Goal: Task Accomplishment & Management: Use online tool/utility

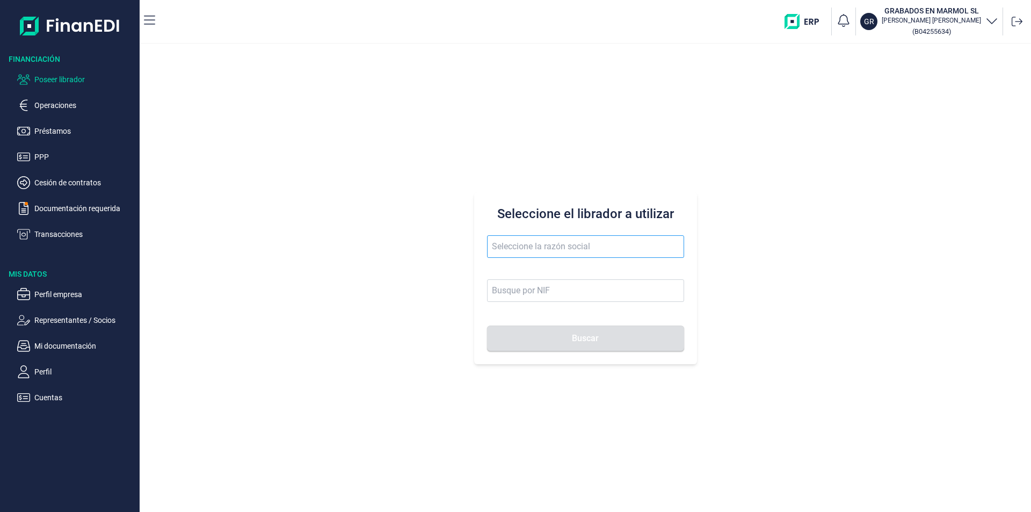
click at [501, 248] on input "text" at bounding box center [585, 246] width 197 height 23
click at [554, 248] on input "mg aluminio" at bounding box center [585, 246] width 197 height 23
drag, startPoint x: 558, startPoint y: 246, endPoint x: 487, endPoint y: 237, distance: 71.5
click at [487, 237] on input "mg aluminio" at bounding box center [585, 246] width 197 height 23
click at [555, 245] on input "mg aluminio" at bounding box center [585, 246] width 197 height 23
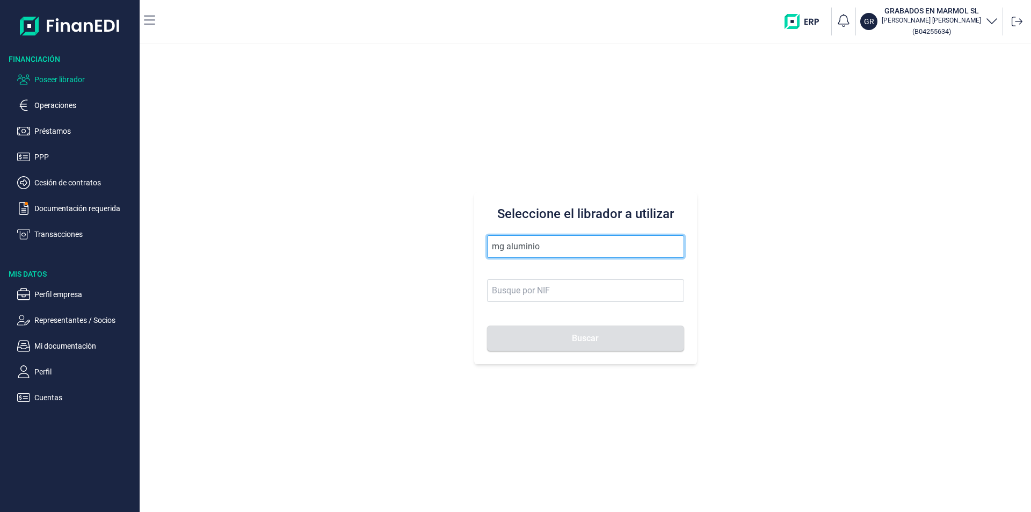
click at [545, 246] on input "mg aluminio" at bounding box center [585, 246] width 197 height 23
drag, startPoint x: 565, startPoint y: 246, endPoint x: 482, endPoint y: 238, distance: 83.1
click at [482, 238] on div "Seleccione el librador a utilizar mg aluminio Buscar" at bounding box center [585, 278] width 223 height 172
drag, startPoint x: 550, startPoint y: 248, endPoint x: 481, endPoint y: 237, distance: 70.2
click at [481, 237] on div "Seleccione el librador a utilizar [PERSON_NAME]" at bounding box center [585, 278] width 223 height 172
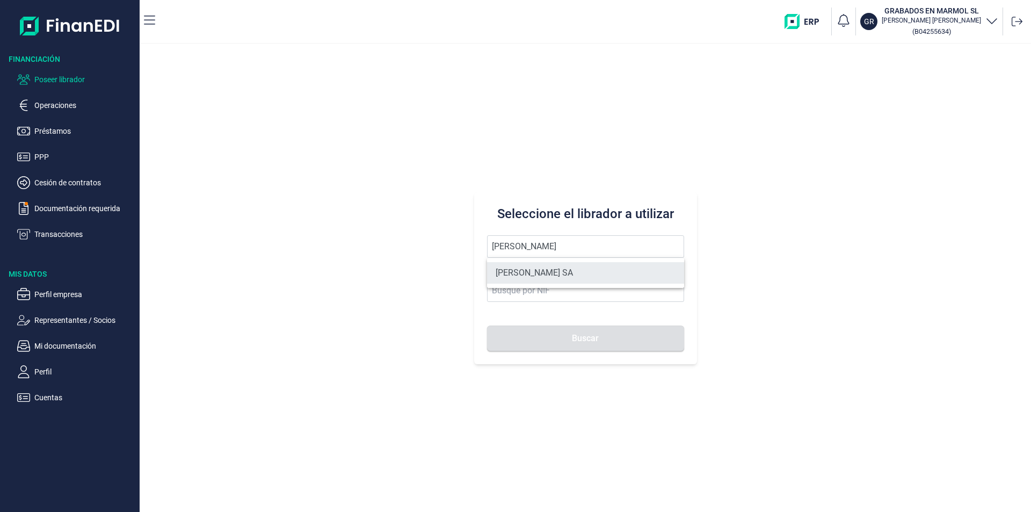
click at [534, 273] on li "[PERSON_NAME] SA" at bounding box center [585, 272] width 197 height 21
type input "[PERSON_NAME] SA"
type input "A11617602"
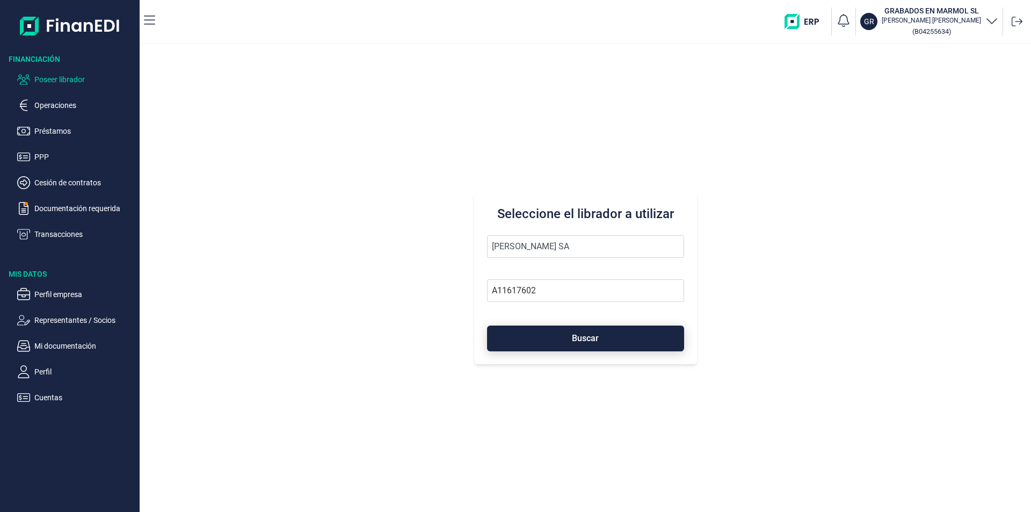
click at [563, 338] on button "Buscar" at bounding box center [585, 338] width 197 height 26
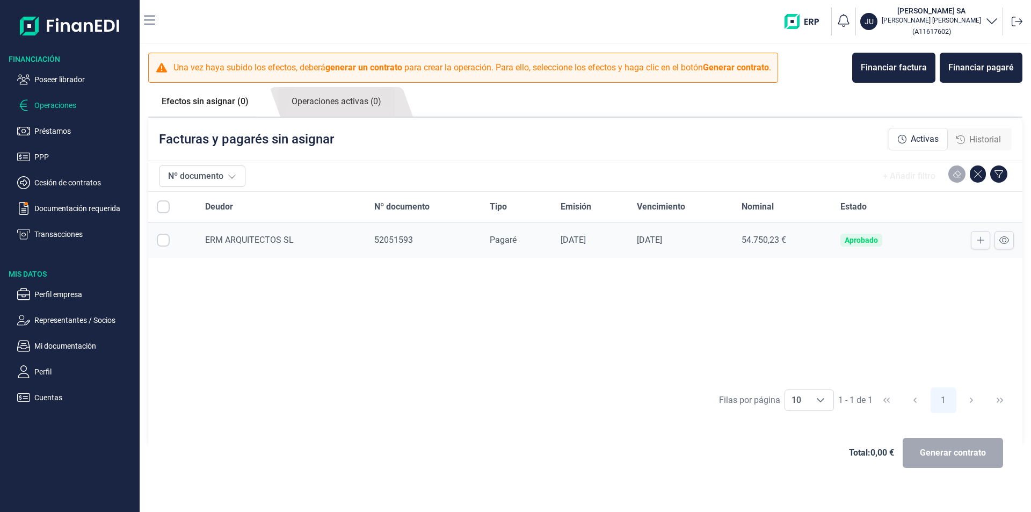
checkbox input "true"
click at [416, 316] on div "Deudor Nº documento Tipo Emisión Vencimiento Nominal Estado ERM ARQUITECTOS SL …" at bounding box center [585, 287] width 874 height 190
click at [988, 139] on span "Historial" at bounding box center [985, 139] width 32 height 13
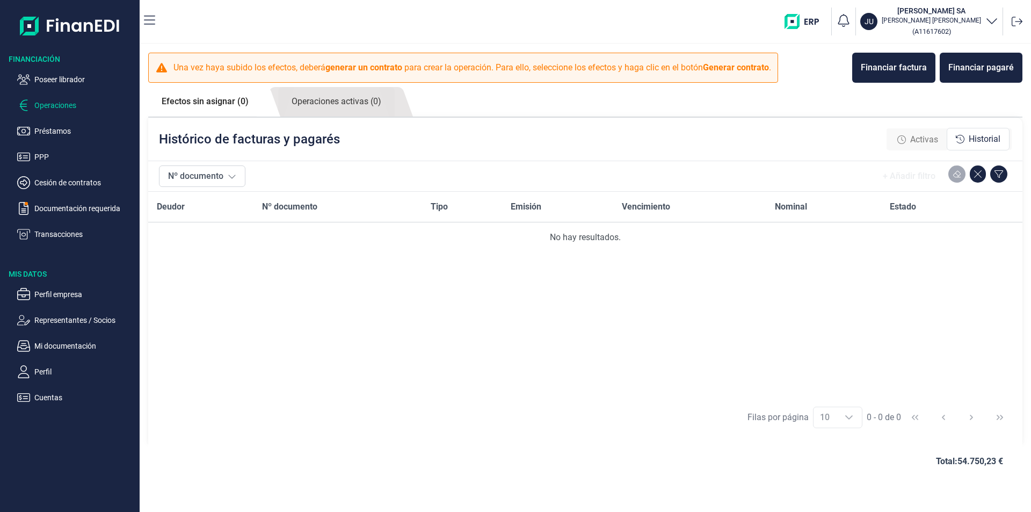
click at [921, 139] on span "Activas" at bounding box center [924, 139] width 28 height 13
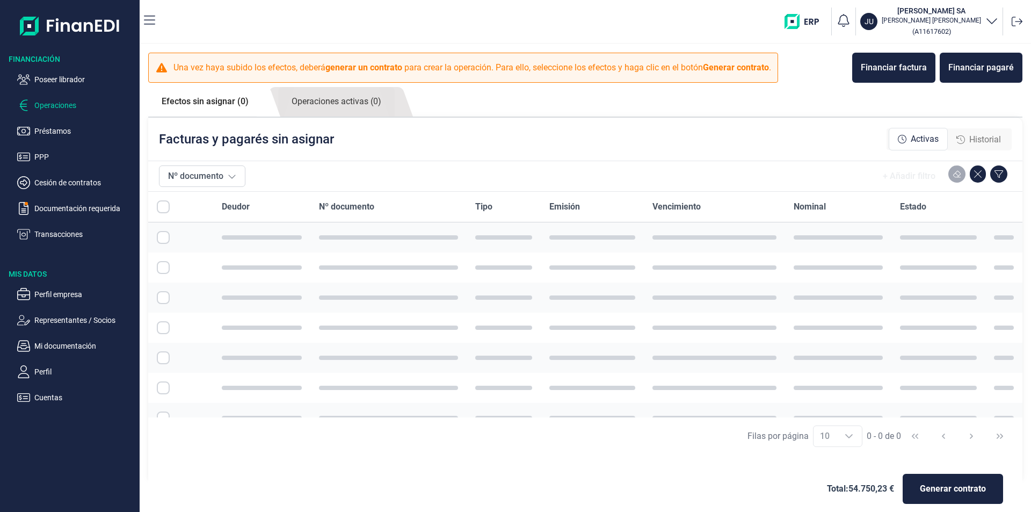
checkbox input "true"
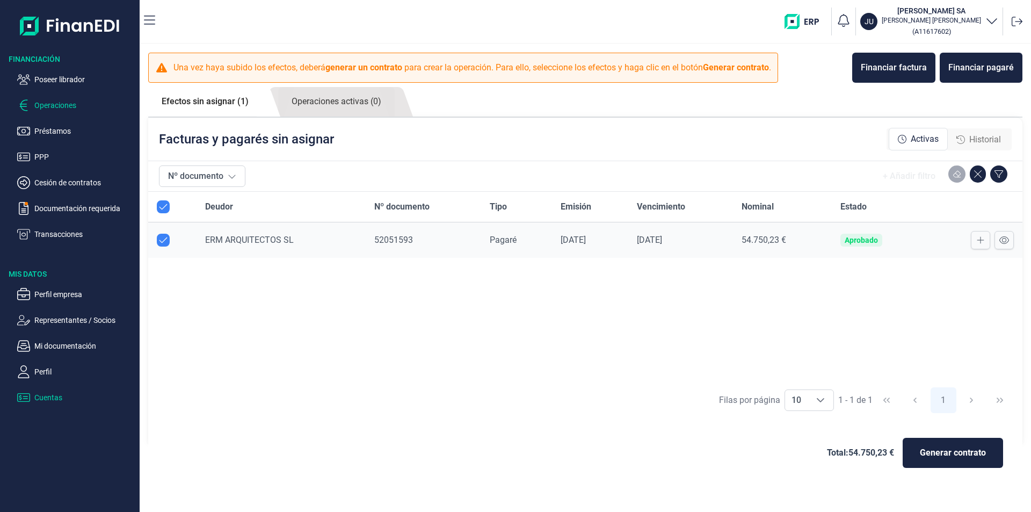
click at [54, 401] on p "Cuentas" at bounding box center [84, 397] width 101 height 13
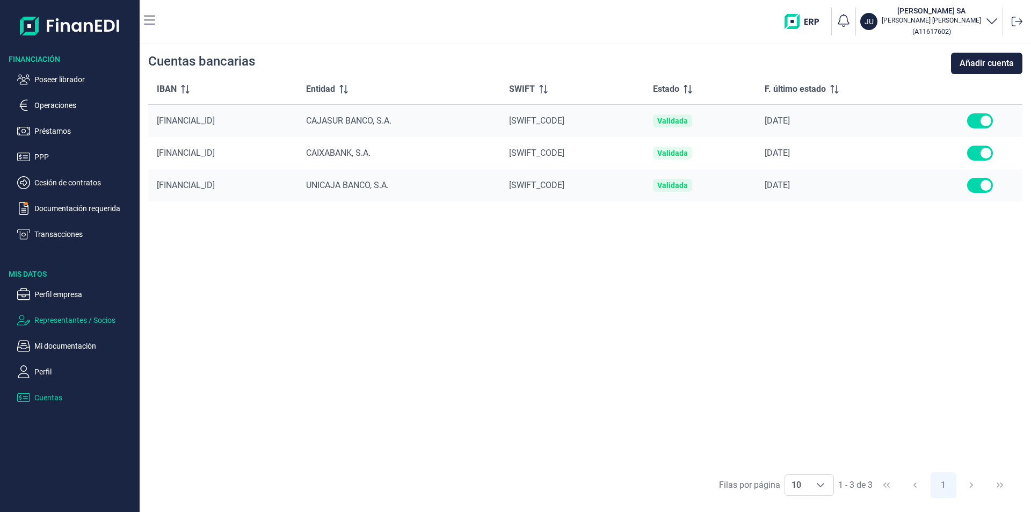
click at [57, 317] on p "Representantes / Socios" at bounding box center [84, 320] width 101 height 13
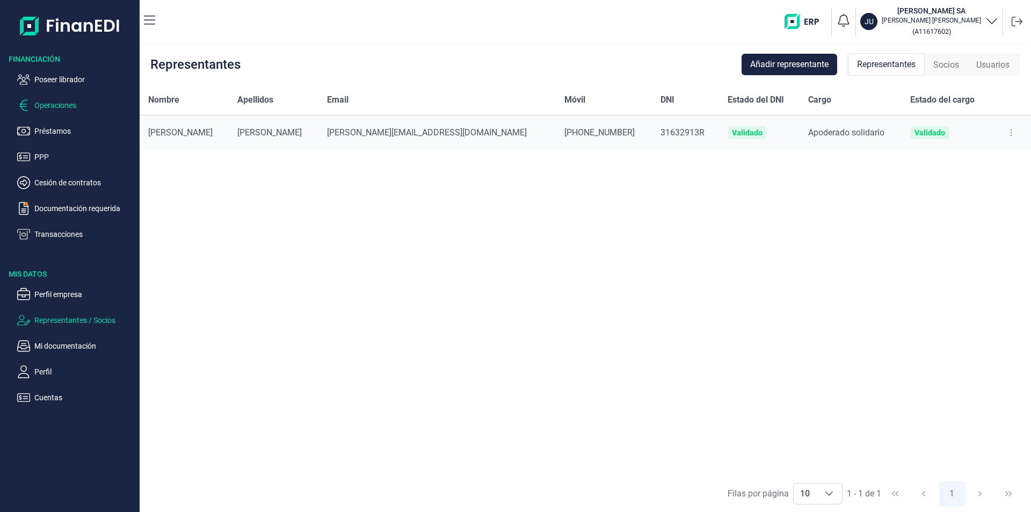
click at [58, 106] on p "Operaciones" at bounding box center [84, 105] width 101 height 13
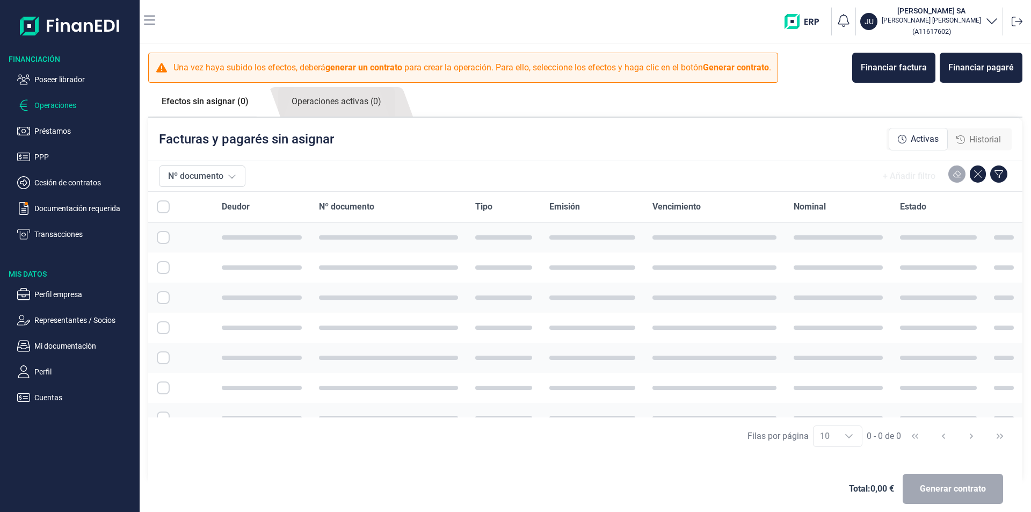
checkbox input "true"
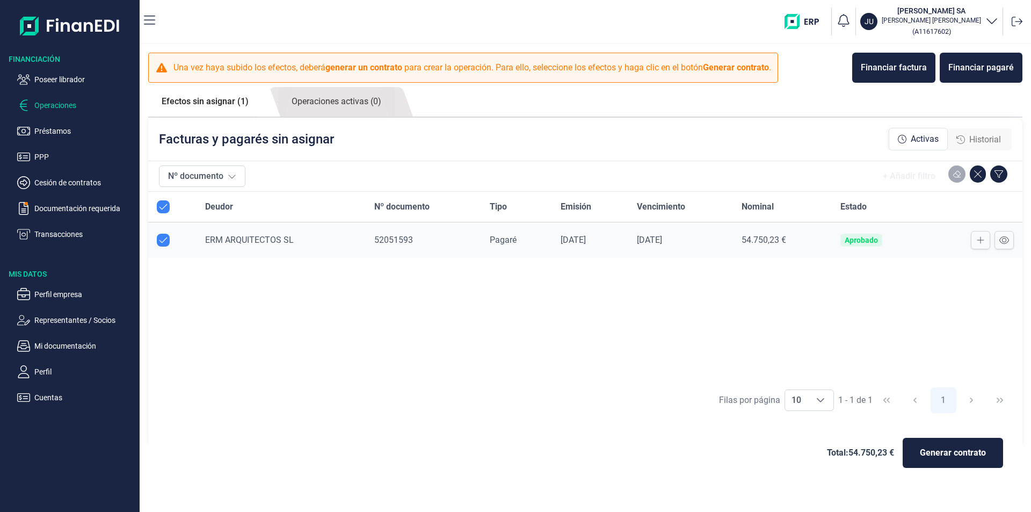
checkbox input "true"
click at [48, 398] on p "Cuentas" at bounding box center [84, 397] width 101 height 13
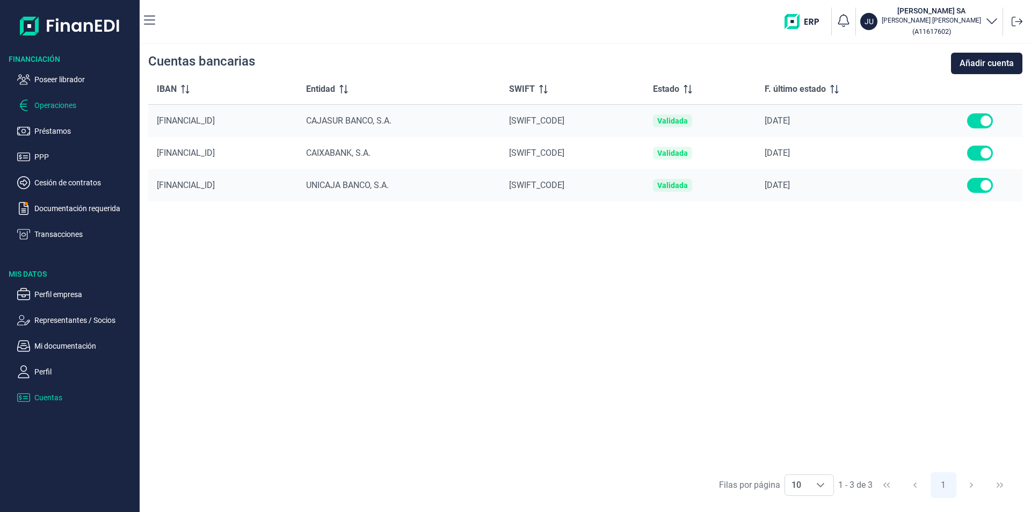
click at [61, 104] on p "Operaciones" at bounding box center [84, 105] width 101 height 13
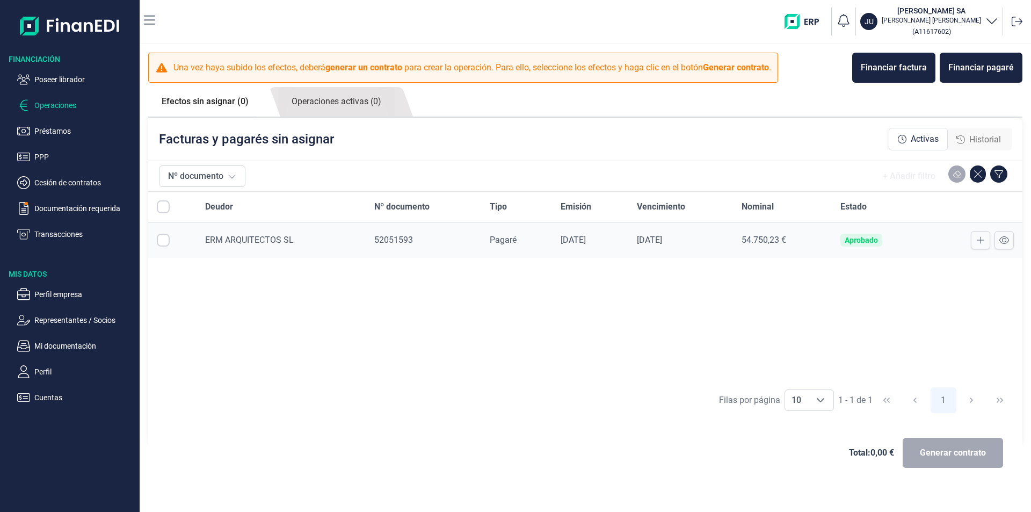
checkbox input "true"
click at [944, 455] on span "Generar contrato" at bounding box center [953, 452] width 66 height 13
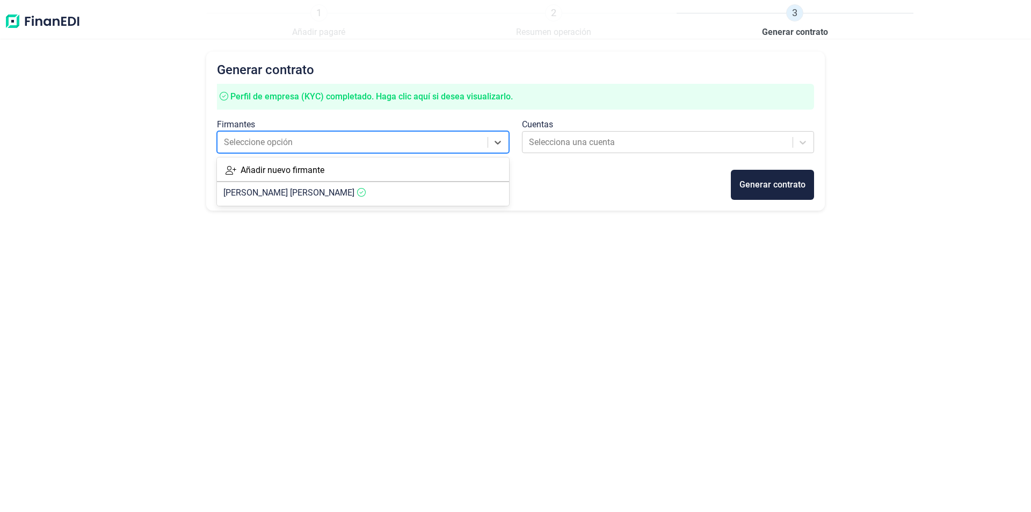
click at [355, 147] on div at bounding box center [353, 142] width 259 height 15
click at [301, 192] on span "[PERSON_NAME]" at bounding box center [288, 192] width 131 height 10
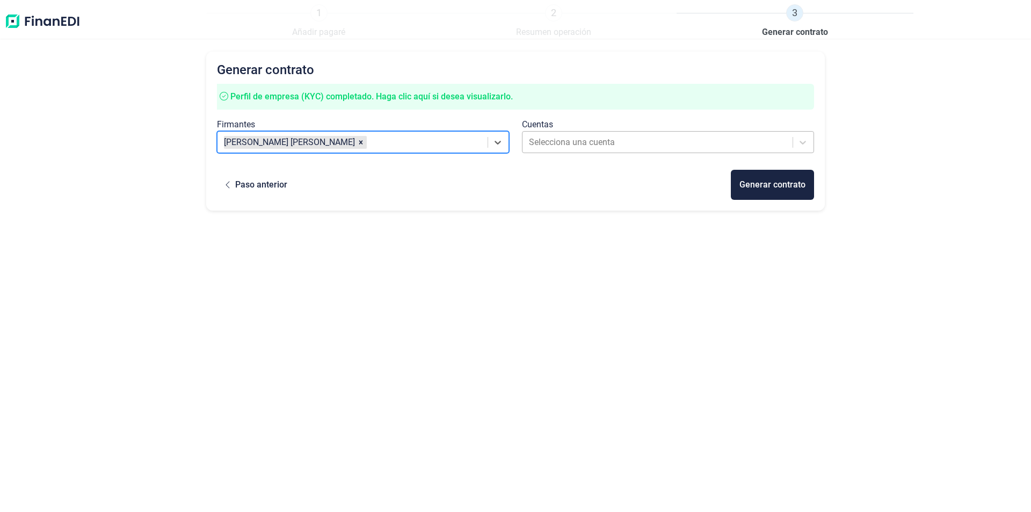
click at [606, 144] on div at bounding box center [658, 142] width 259 height 15
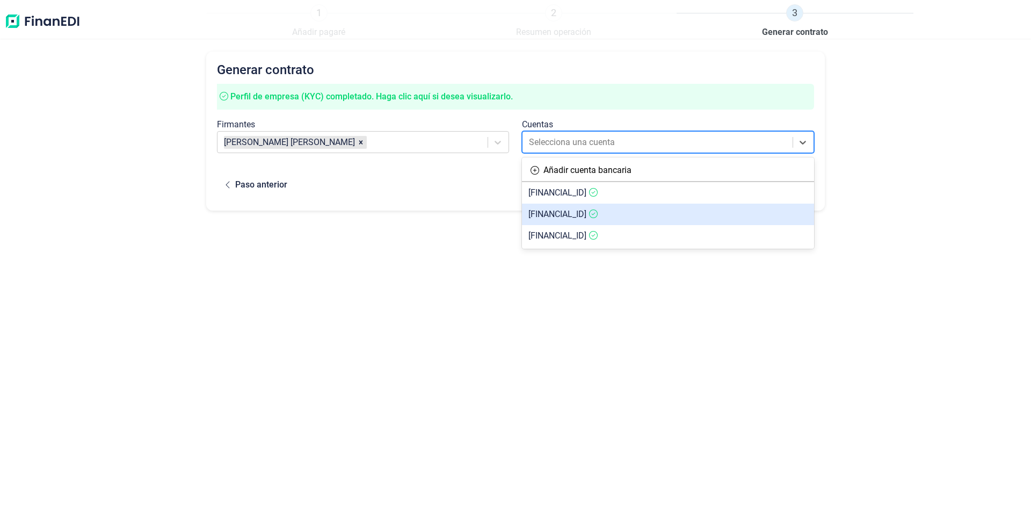
click at [572, 217] on span "[FINANCIAL_ID]" at bounding box center [557, 214] width 58 height 10
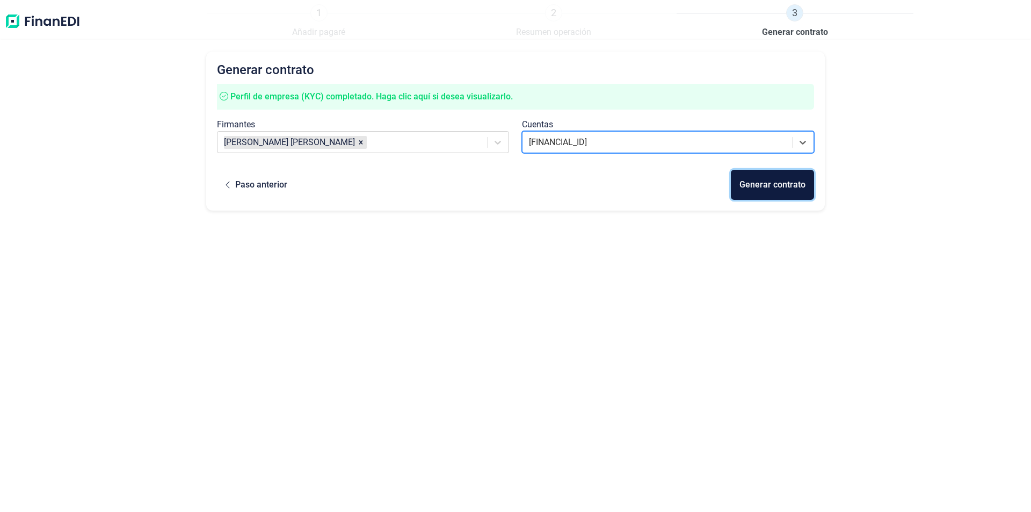
click at [773, 188] on div "Generar contrato" at bounding box center [772, 184] width 66 height 13
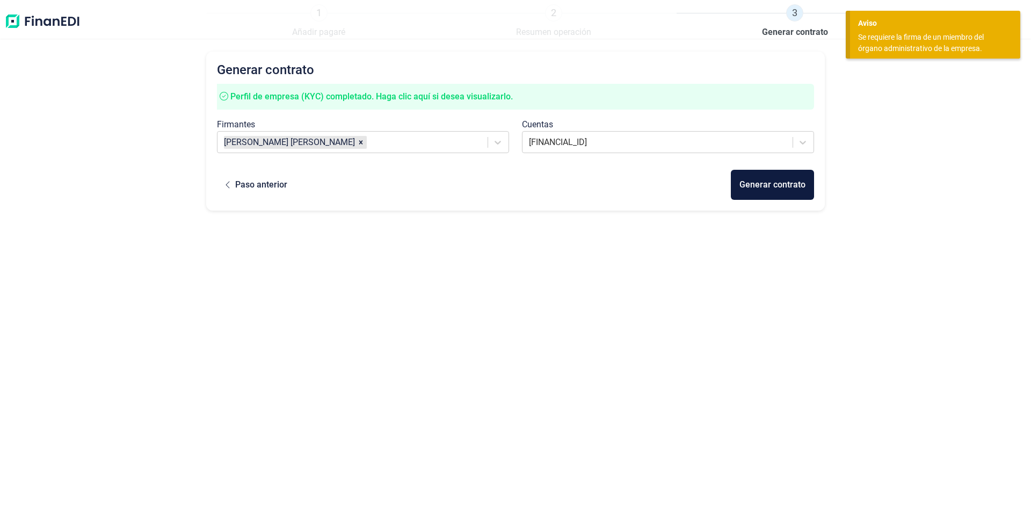
click at [396, 263] on div "Generar contrato Perfil de empresa (KYC) completado. Haga clic aquí si desea vi…" at bounding box center [515, 261] width 618 height 419
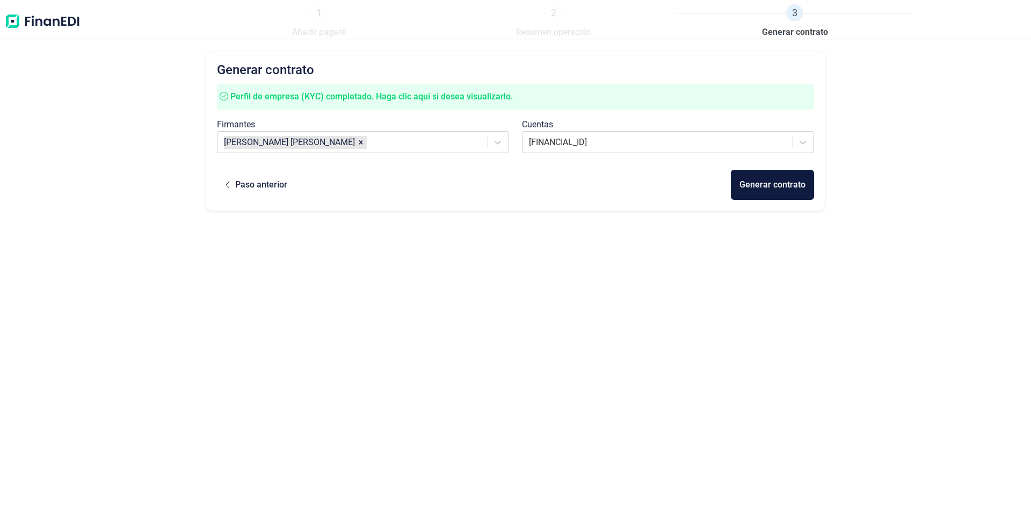
click at [50, 24] on img at bounding box center [42, 21] width 76 height 34
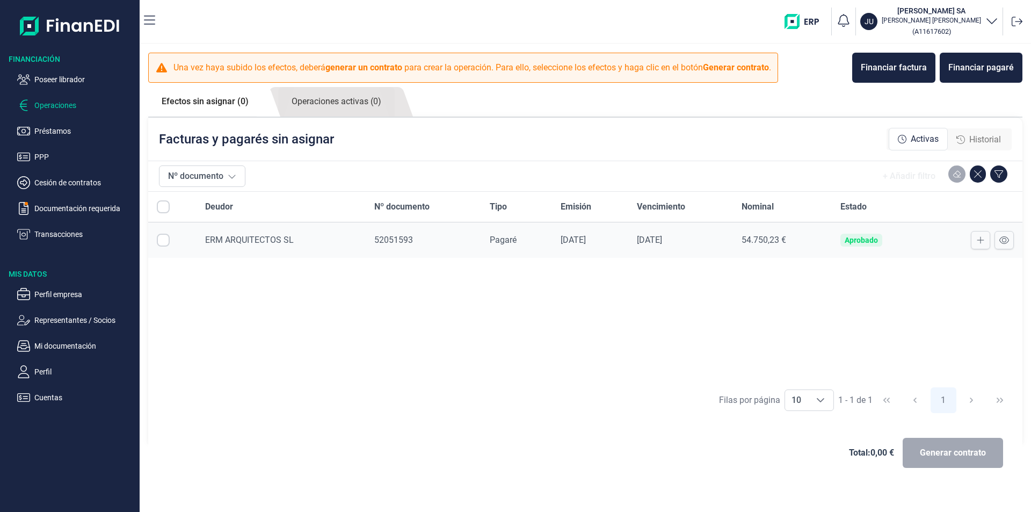
checkbox input "true"
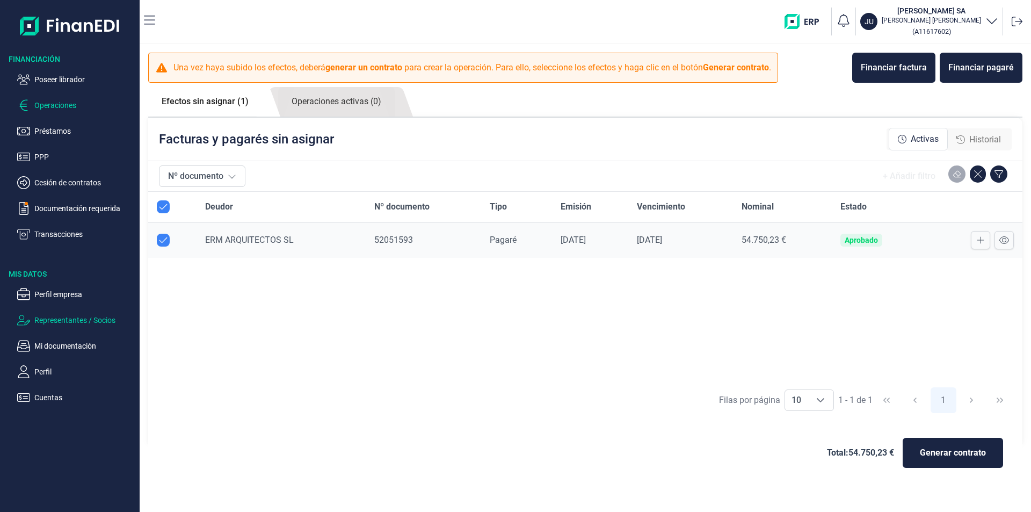
click at [73, 322] on p "Representantes / Socios" at bounding box center [84, 320] width 101 height 13
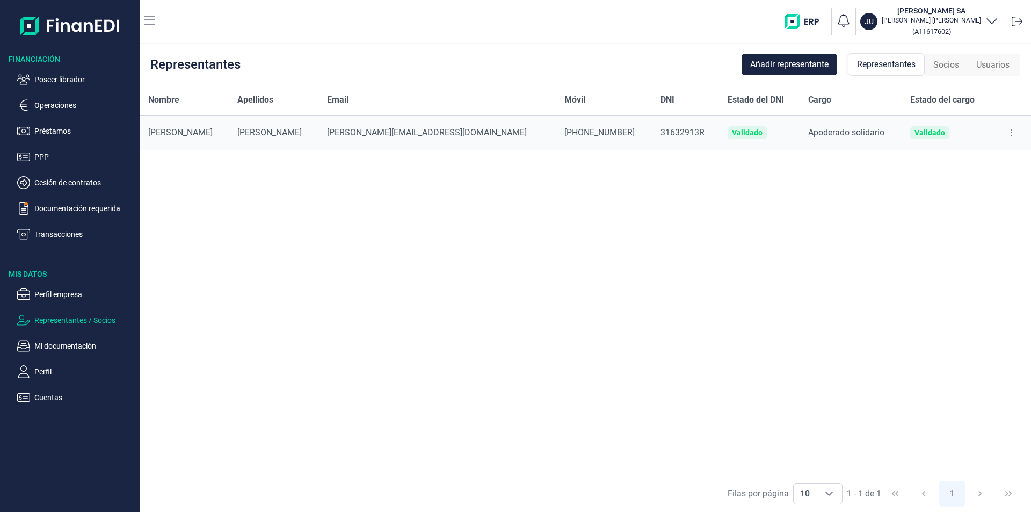
click at [1010, 133] on icon at bounding box center [1011, 132] width 2 height 9
click at [959, 159] on span "Editar representante" at bounding box center [967, 159] width 68 height 11
select select "ES"
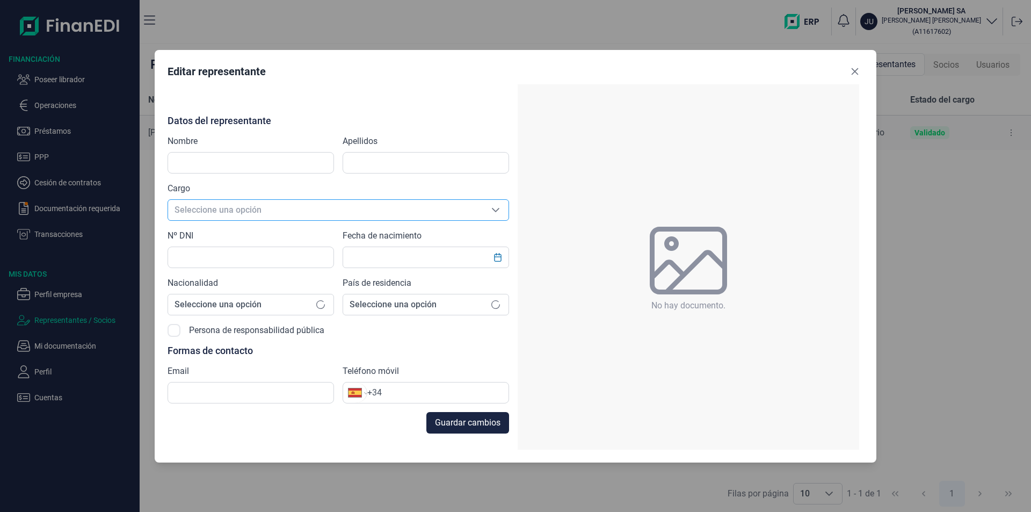
type input "[PERSON_NAME]"
type input "31632913R"
type input "[PERSON_NAME][EMAIL_ADDRESS][DOMAIN_NAME]"
type input "[PHONE_NUMBER]"
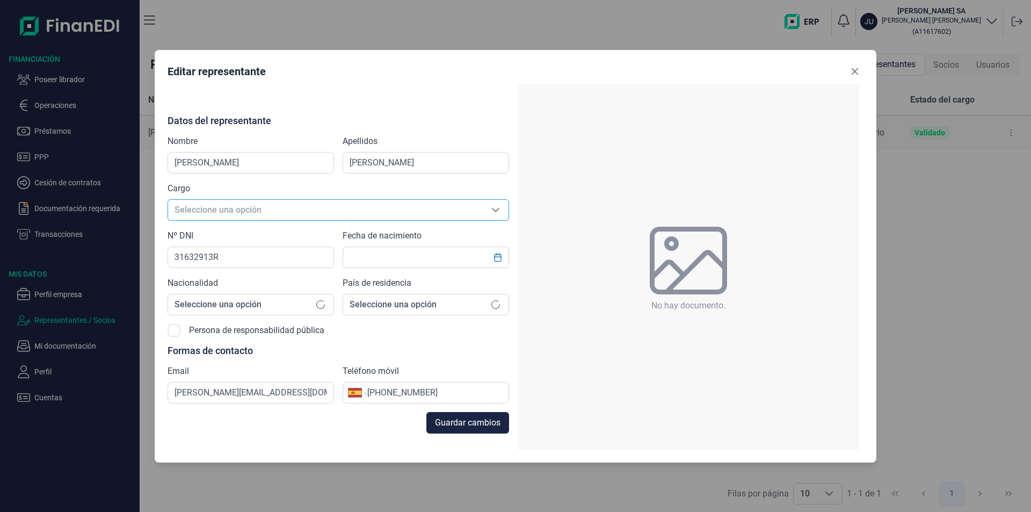
type input "[DATE]"
click at [274, 213] on span "Apoderado solidario" at bounding box center [325, 210] width 315 height 20
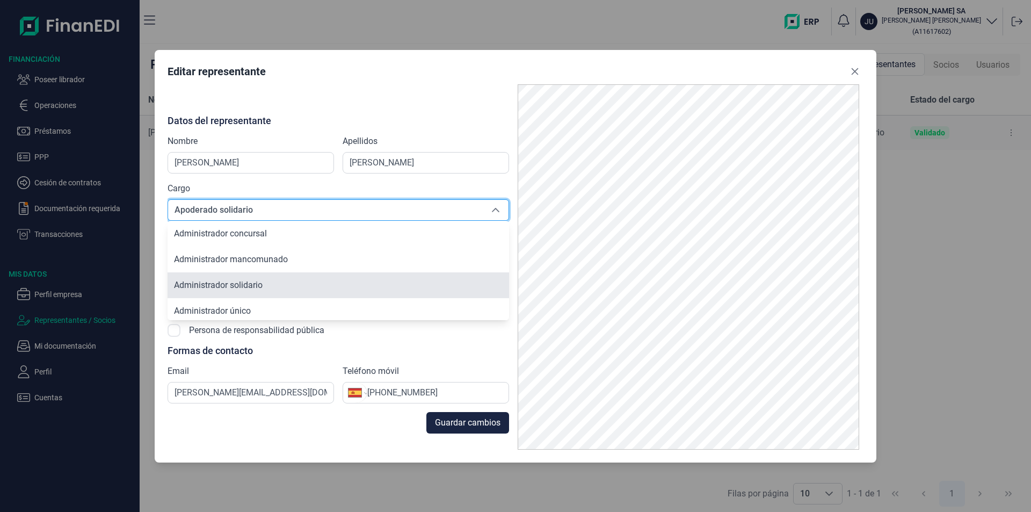
scroll to position [52, 0]
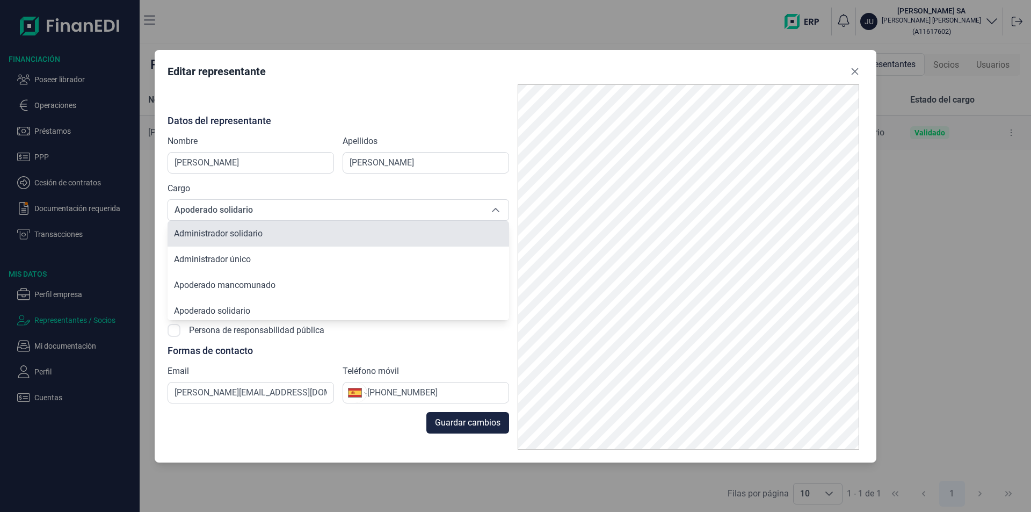
click at [229, 233] on span "Administrador solidario" at bounding box center [218, 233] width 89 height 10
type input "Administrador solidario"
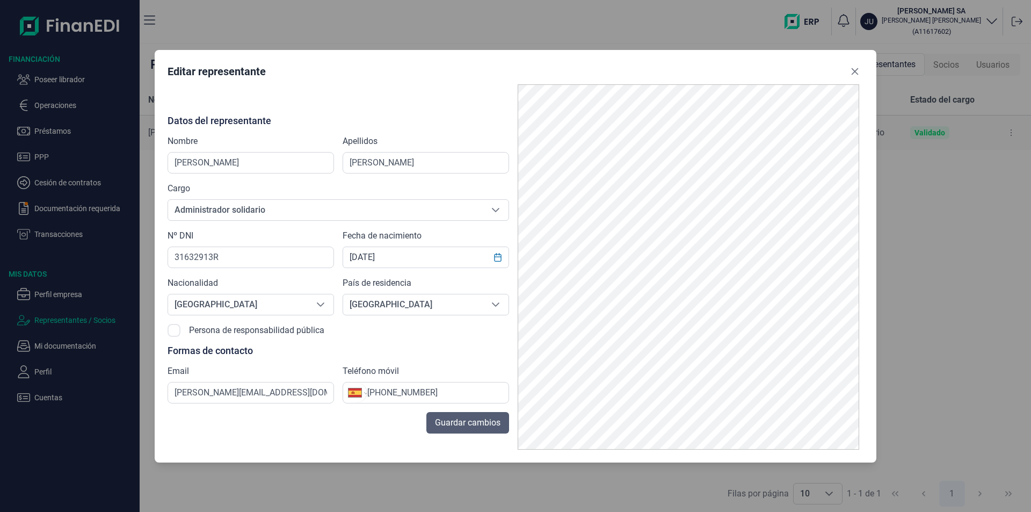
click at [451, 419] on span "Guardar cambios" at bounding box center [468, 422] width 66 height 13
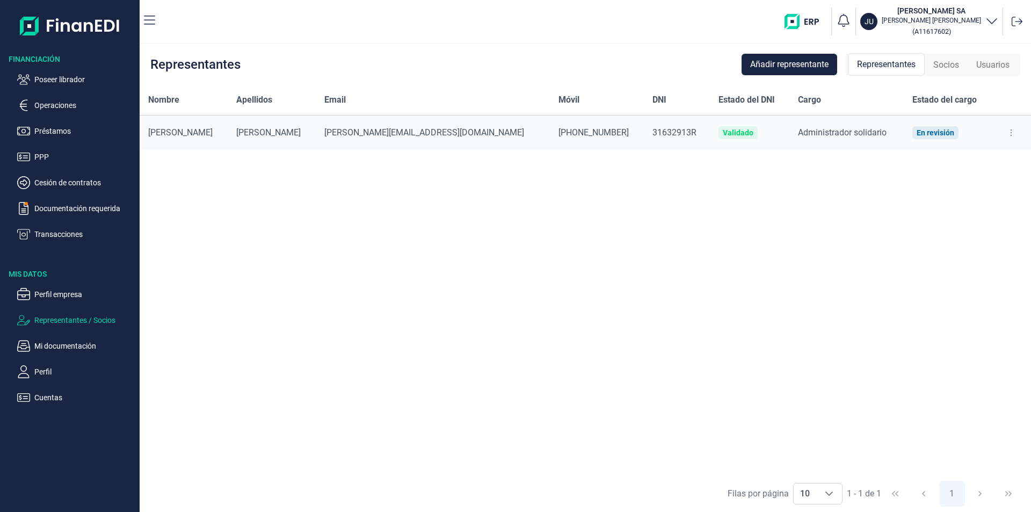
click at [291, 209] on div "Nombre Apellidos Email Móvil DNI Estado del DNI Cargo Estado del cargo [PERSON_…" at bounding box center [585, 280] width 891 height 390
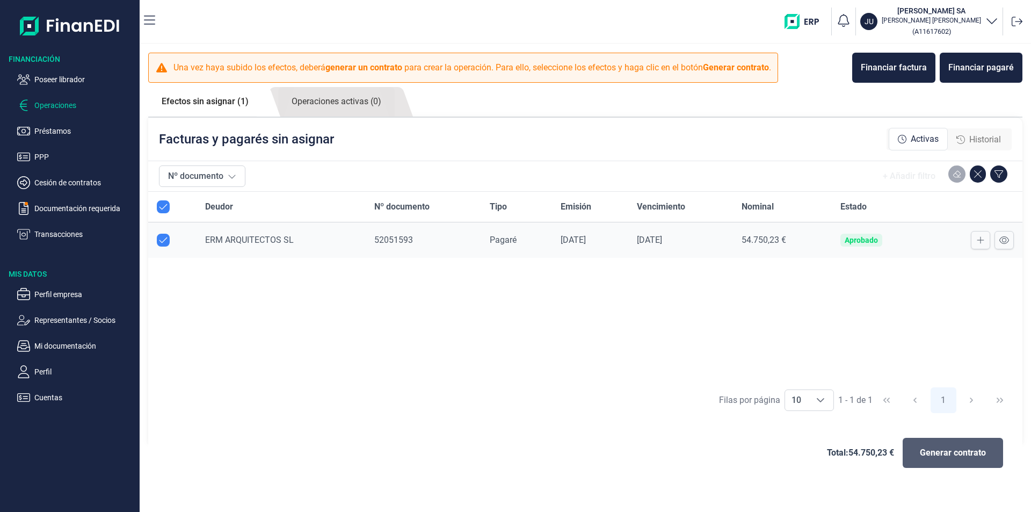
click at [932, 453] on span "Generar contrato" at bounding box center [953, 452] width 66 height 13
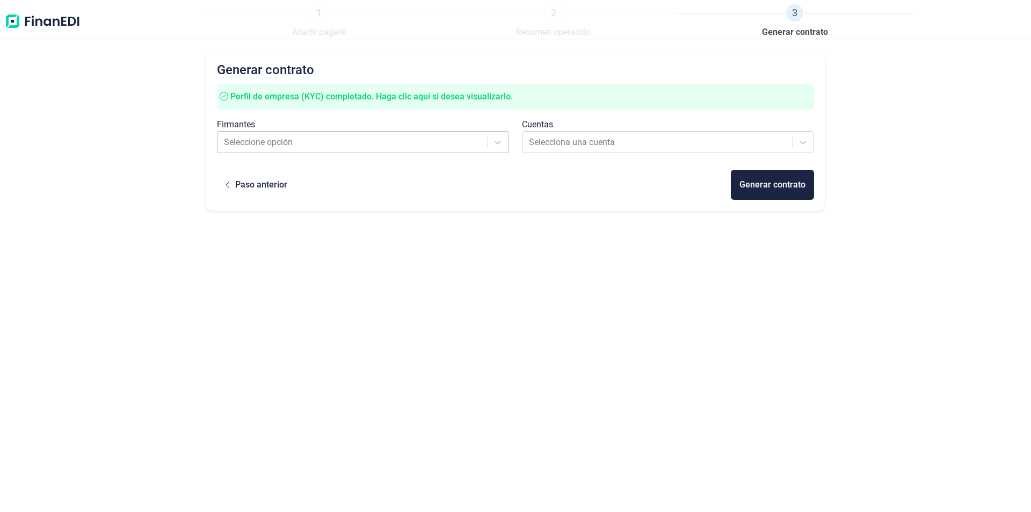
click at [390, 144] on div at bounding box center [353, 142] width 259 height 15
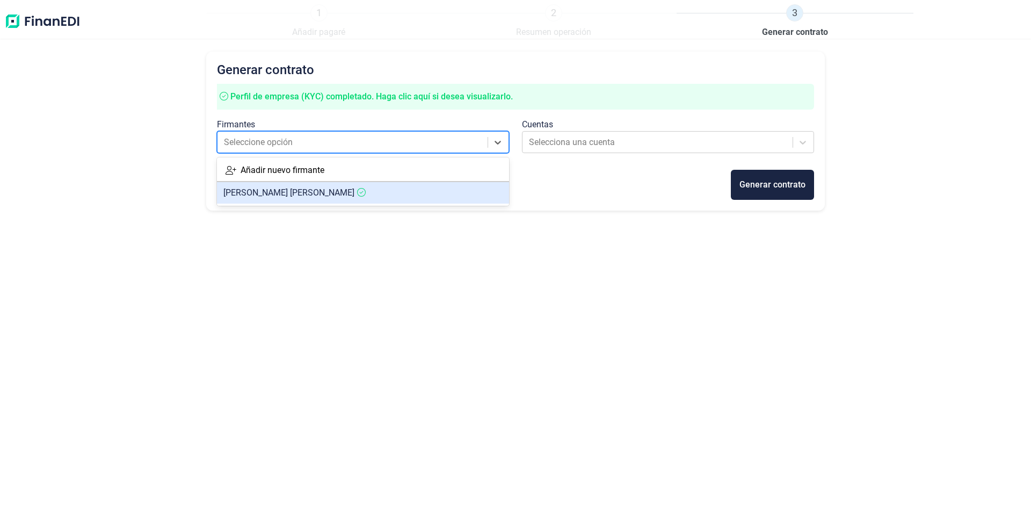
click at [317, 196] on span "[PERSON_NAME]" at bounding box center [288, 192] width 131 height 10
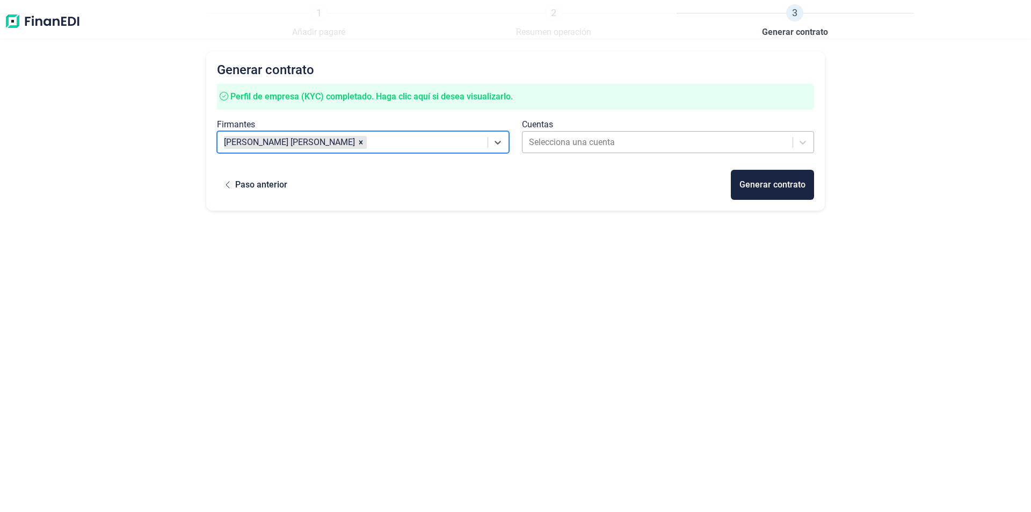
click at [552, 141] on div at bounding box center [658, 142] width 259 height 15
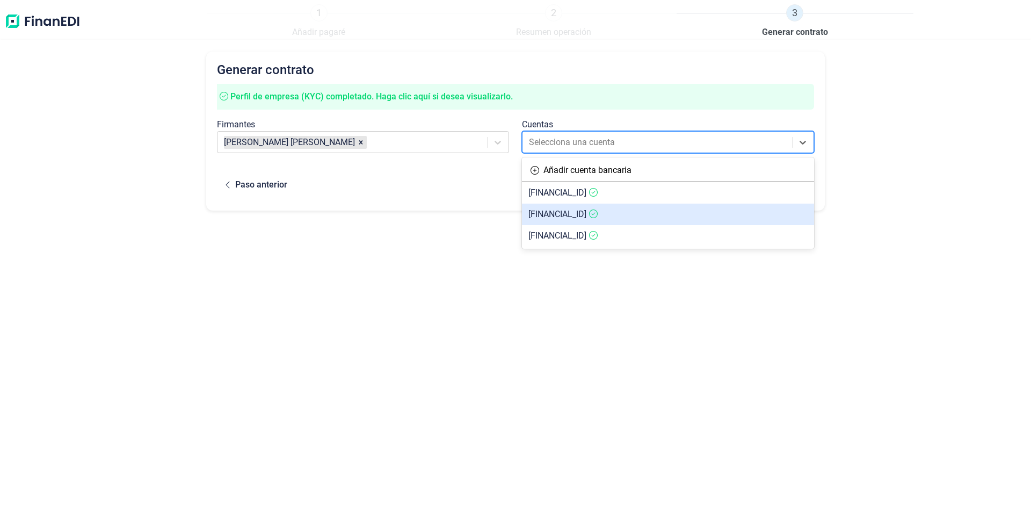
click at [562, 213] on span "[FINANCIAL_ID]" at bounding box center [557, 214] width 58 height 10
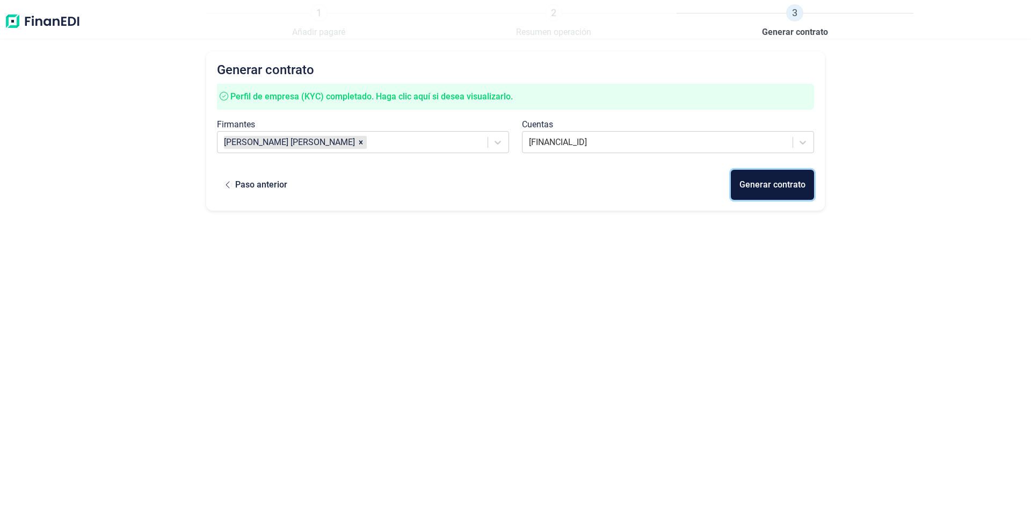
click at [769, 186] on div "Generar contrato" at bounding box center [772, 184] width 66 height 13
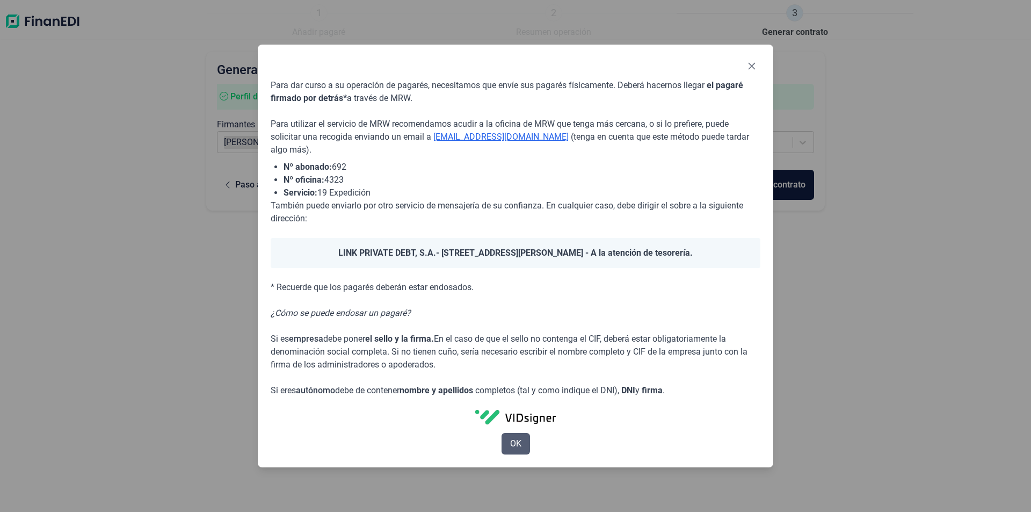
click at [516, 446] on span "OK" at bounding box center [515, 443] width 11 height 13
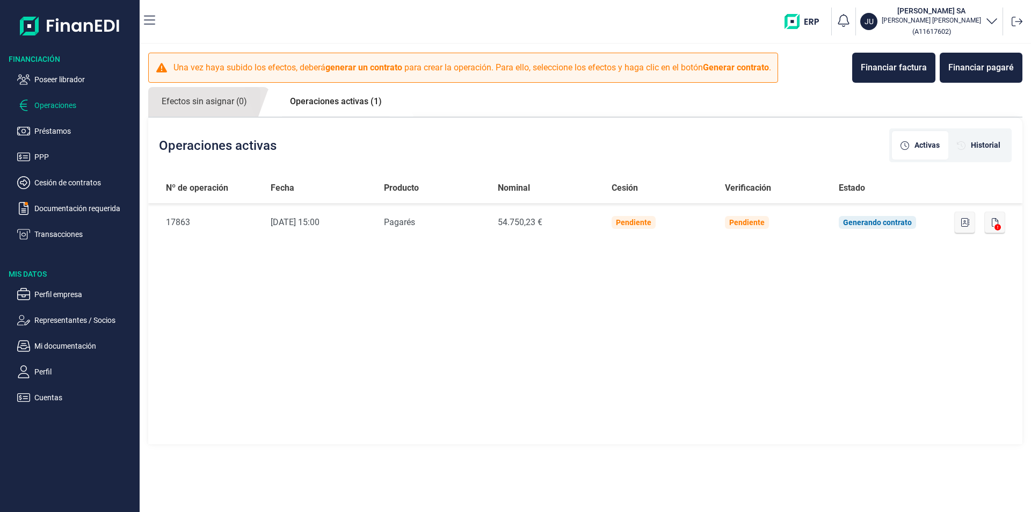
click at [546, 290] on div "Nº de operación Fecha Producto Nominal Cesión Verificación Estado Nº de Operaci…" at bounding box center [585, 309] width 874 height 273
click at [354, 97] on link "Operaciones activas (1)" at bounding box center [335, 101] width 119 height 29
click at [334, 105] on link "Operaciones activas (1)" at bounding box center [335, 101] width 119 height 29
drag, startPoint x: 340, startPoint y: 104, endPoint x: 342, endPoint y: 113, distance: 9.3
click at [340, 104] on link "Operaciones activas (1)" at bounding box center [335, 101] width 119 height 29
